Goal: Task Accomplishment & Management: Manage account settings

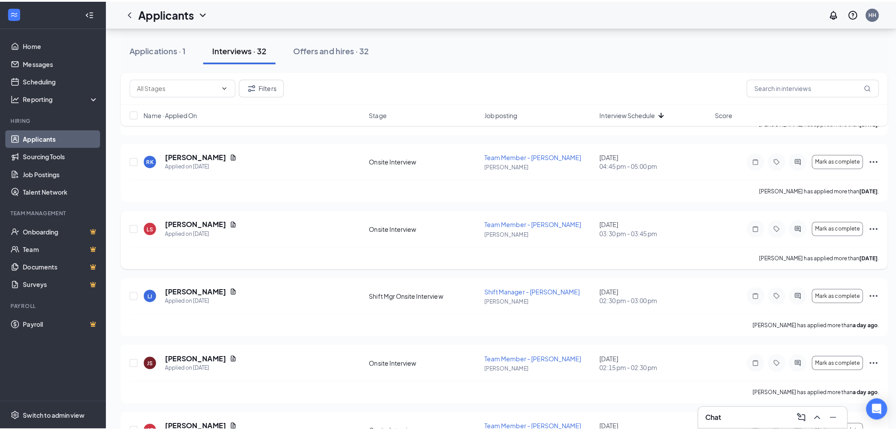
scroll to position [1225, 0]
click at [207, 220] on h5 "[PERSON_NAME]" at bounding box center [194, 222] width 61 height 10
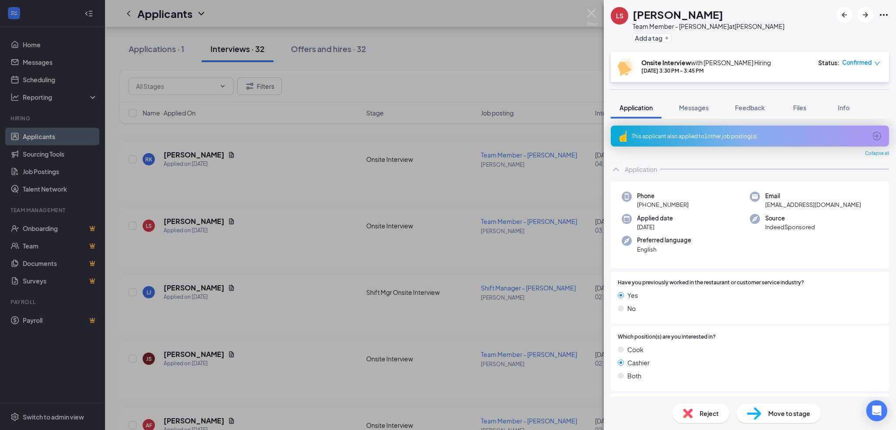
click at [702, 139] on div "This applicant also applied to 1 other job posting(s)" at bounding box center [749, 136] width 235 height 7
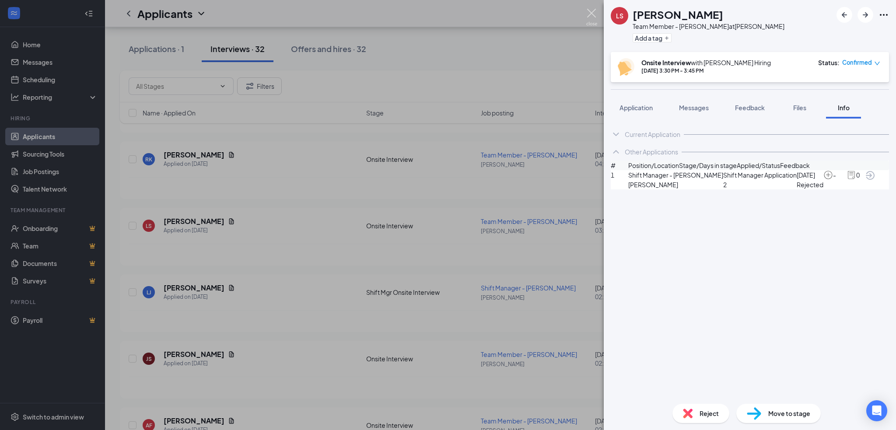
click at [593, 15] on img at bounding box center [591, 17] width 11 height 17
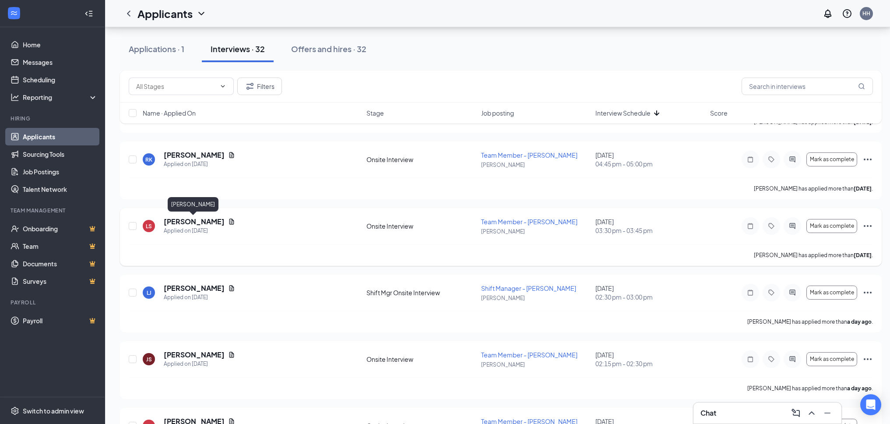
click at [201, 219] on h5 "[PERSON_NAME]" at bounding box center [194, 222] width 61 height 10
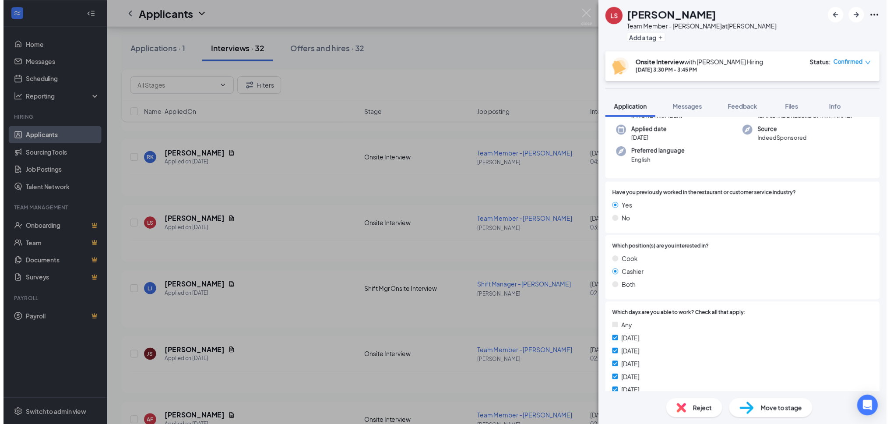
scroll to position [44, 0]
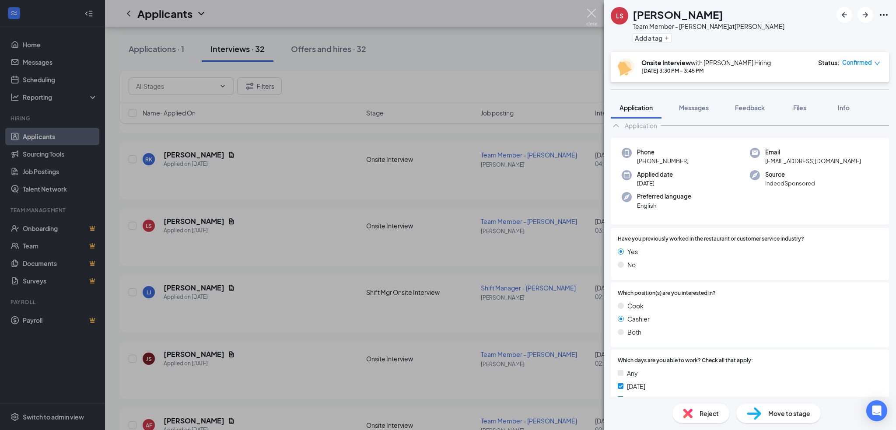
click at [595, 12] on img at bounding box center [591, 17] width 11 height 17
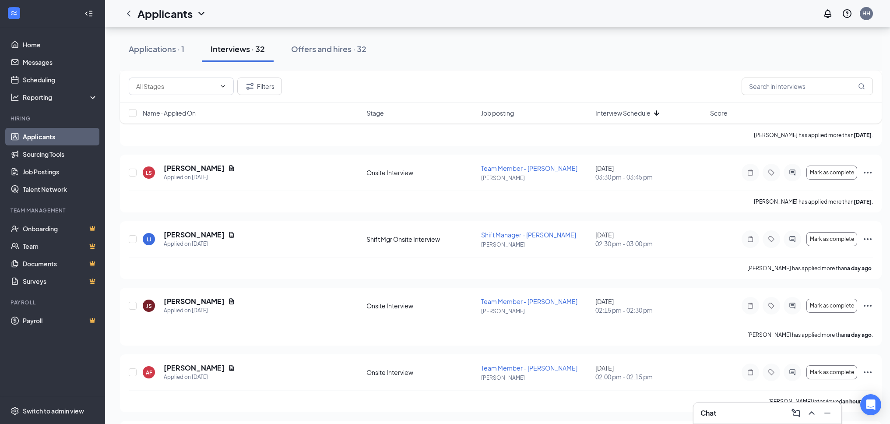
scroll to position [1264, 0]
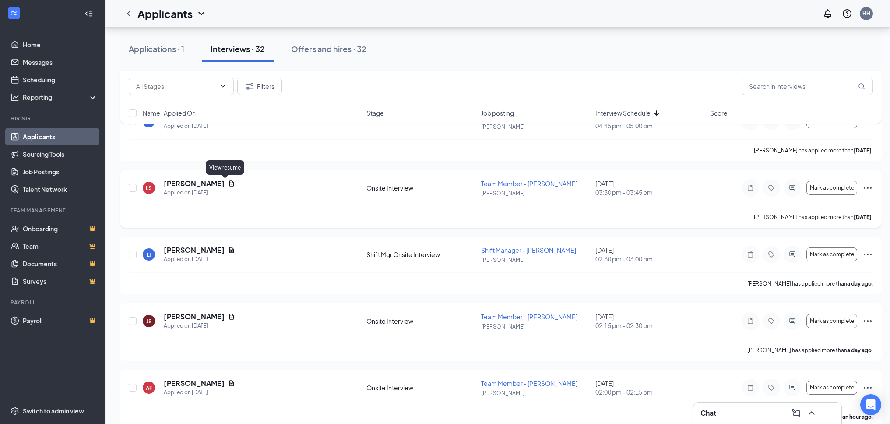
click at [228, 183] on icon "Document" at bounding box center [231, 183] width 7 height 7
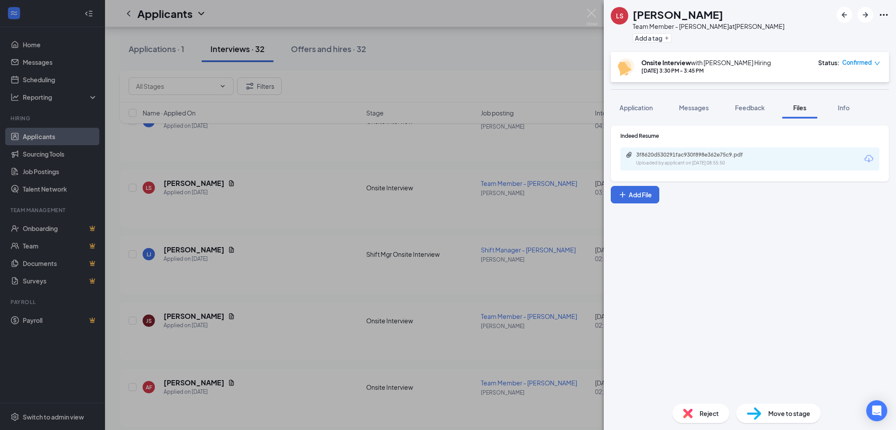
click at [667, 167] on div "3f8620d530291fac930f898e362e75c9.pdf Uploaded by applicant on [DATE] 08:55:50" at bounding box center [750, 158] width 259 height 23
click at [709, 154] on div "3f8620d530291fac930f898e362e75c9.pdf" at bounding box center [697, 154] width 123 height 7
click at [592, 18] on img at bounding box center [591, 17] width 11 height 17
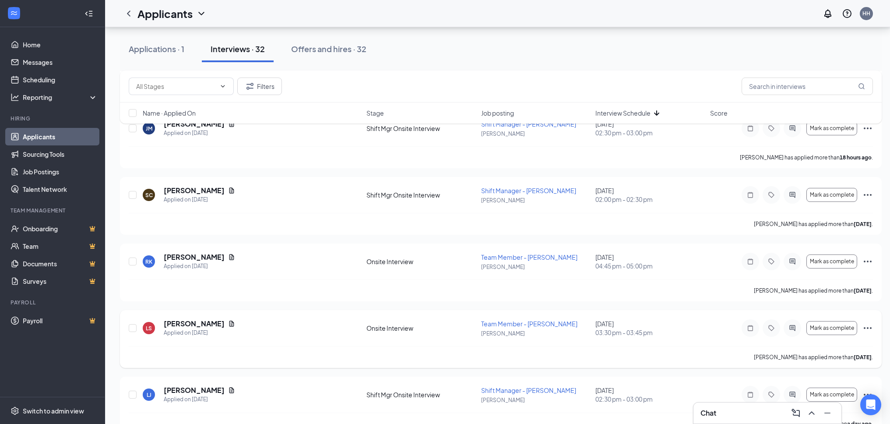
scroll to position [1088, 0]
